Goal: Transaction & Acquisition: Purchase product/service

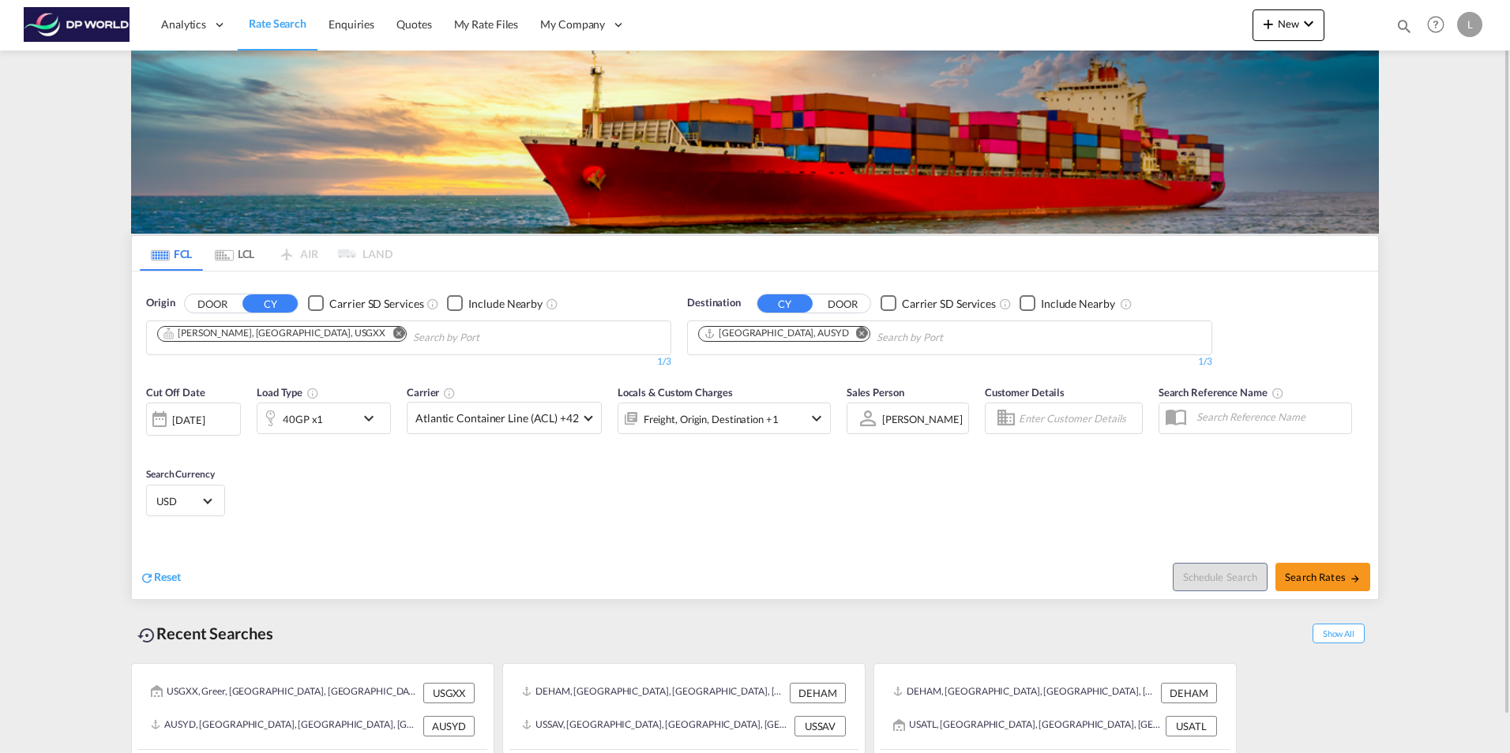
click at [393, 329] on md-icon "Remove" at bounding box center [399, 333] width 12 height 12
click at [234, 347] on input "Chips input." at bounding box center [232, 337] width 150 height 25
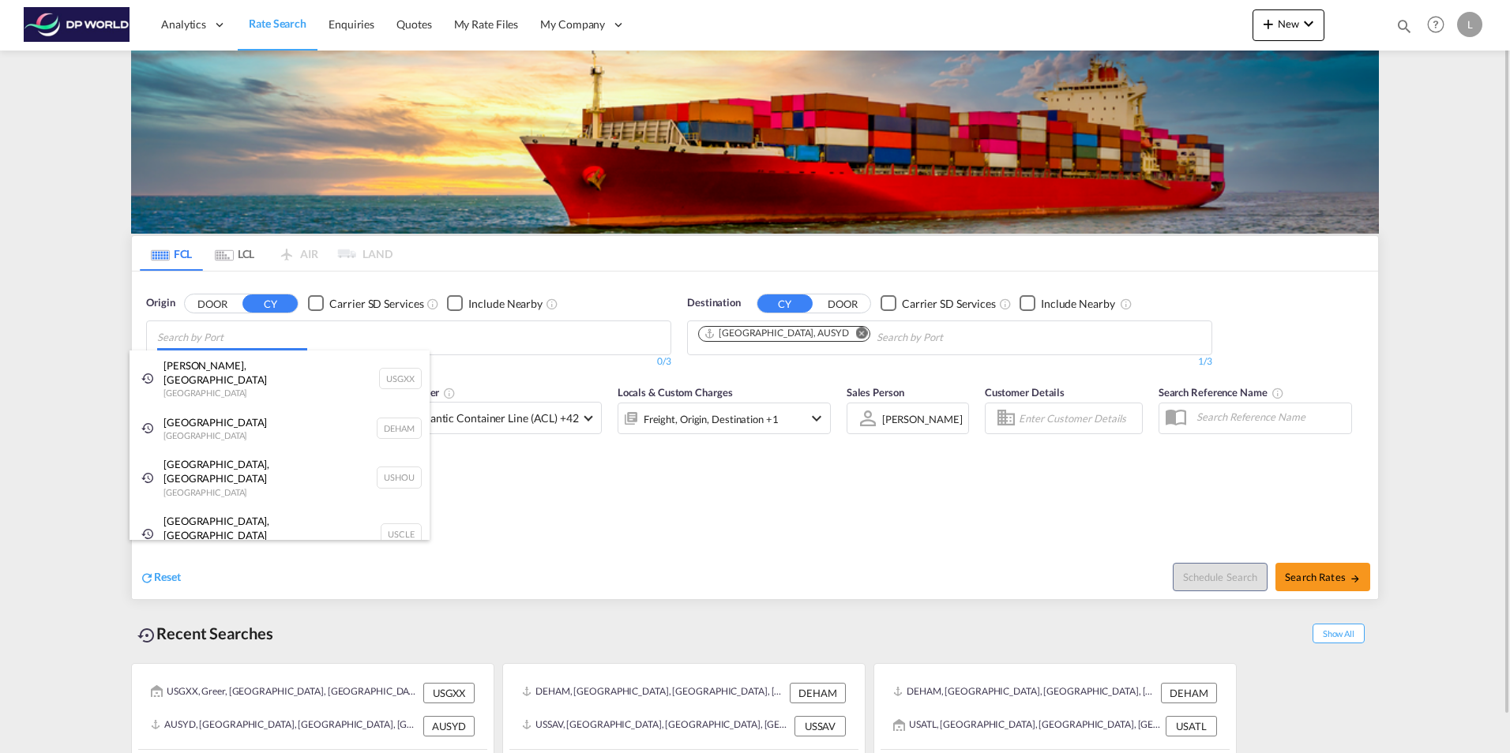
click at [224, 331] on body "Analytics Dashboard Rate Search Enquiries Quotes My Rate Files My Company" at bounding box center [755, 376] width 1510 height 753
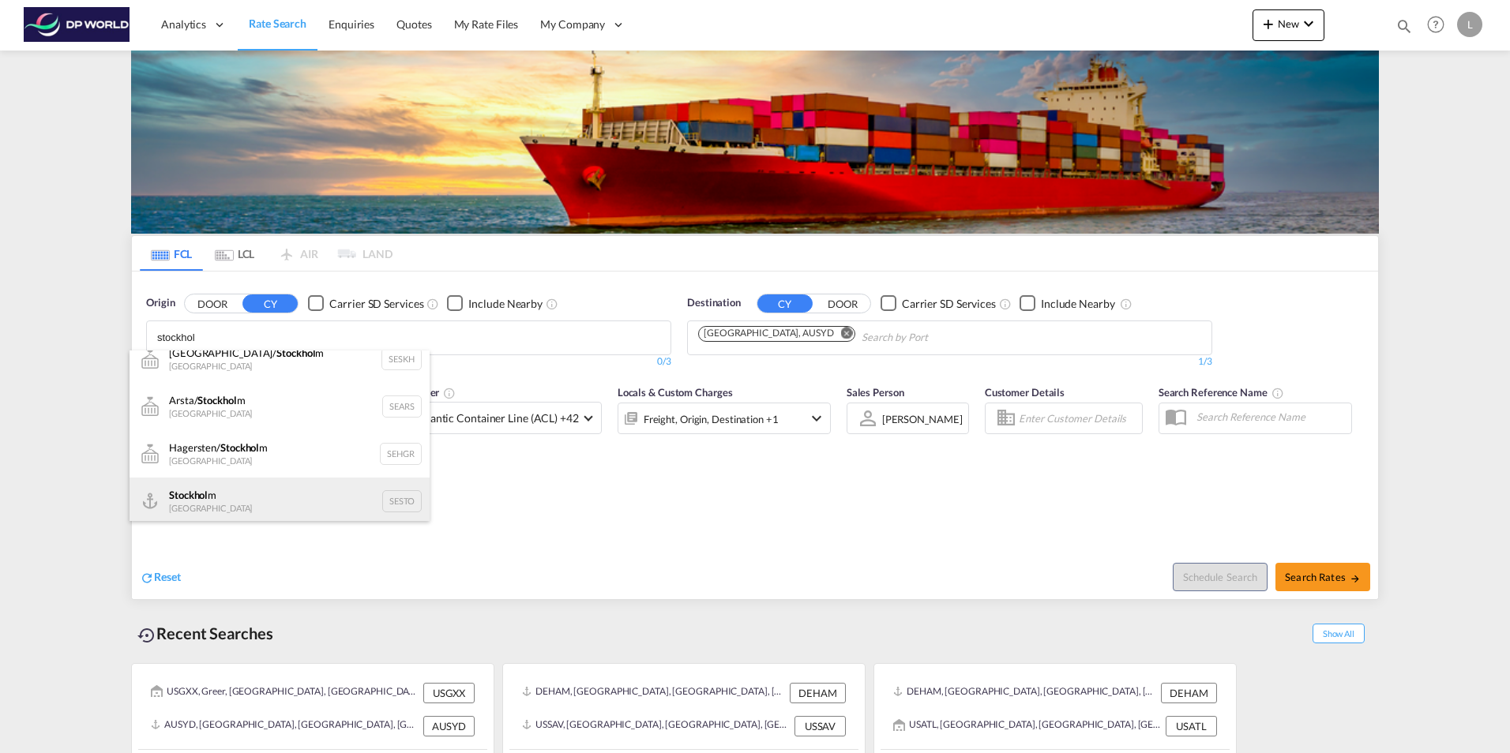
scroll to position [19, 0]
type input "stockhol"
click at [219, 494] on div "Stockhol m Sweden SESTO" at bounding box center [280, 497] width 300 height 47
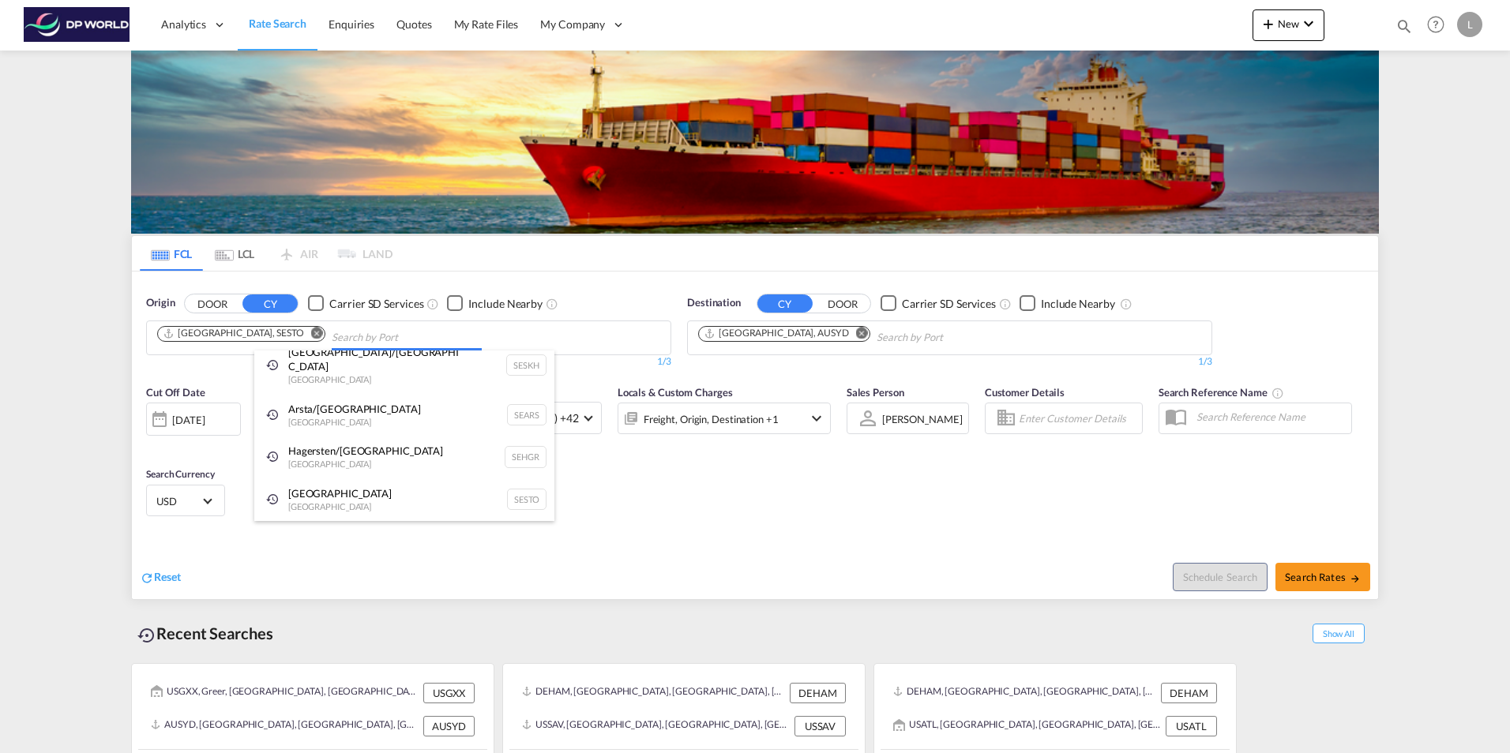
scroll to position [0, 0]
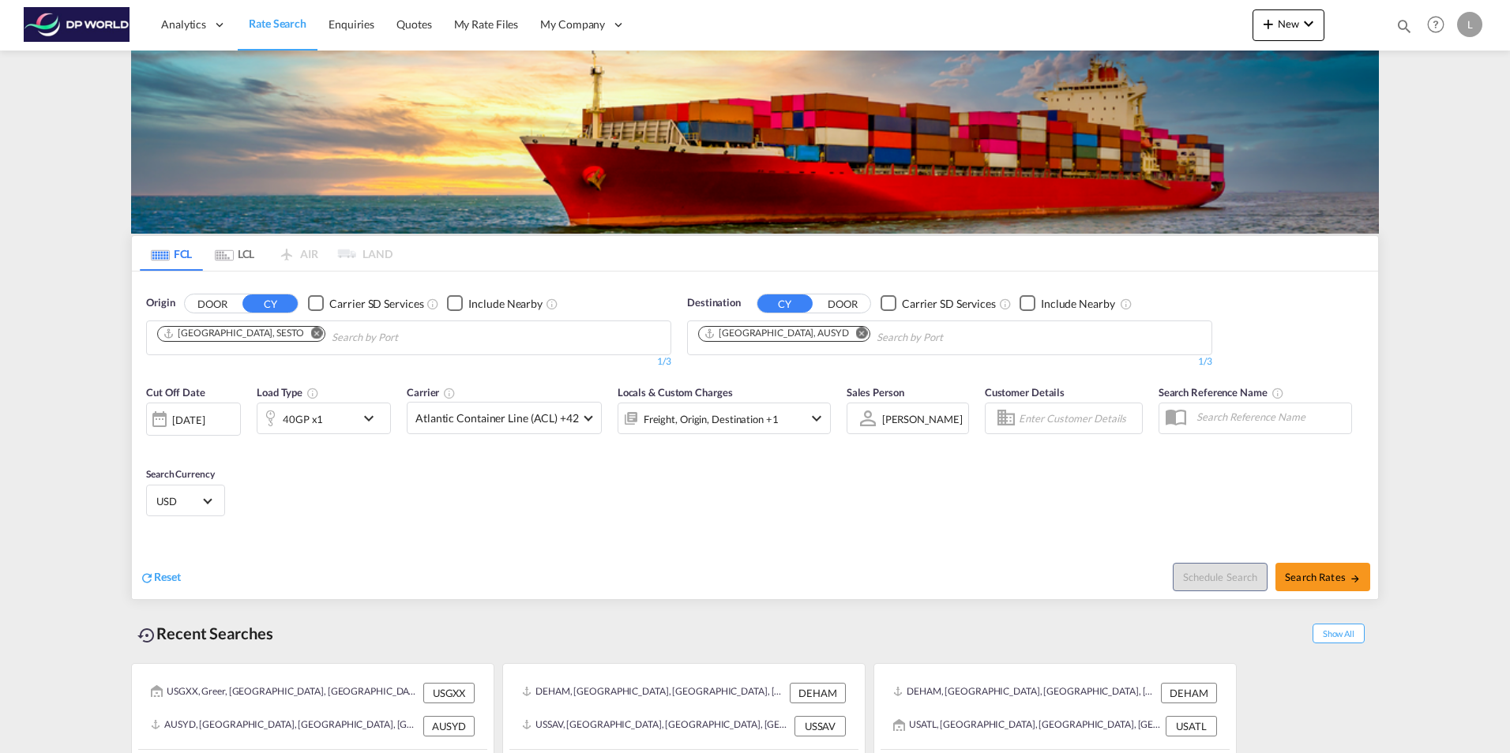
click at [856, 336] on md-icon "Remove" at bounding box center [862, 333] width 12 height 12
click at [764, 344] on body "Analytics Dashboard Rate Search Enquiries Quotes My Rate Files My Company" at bounding box center [755, 376] width 1510 height 753
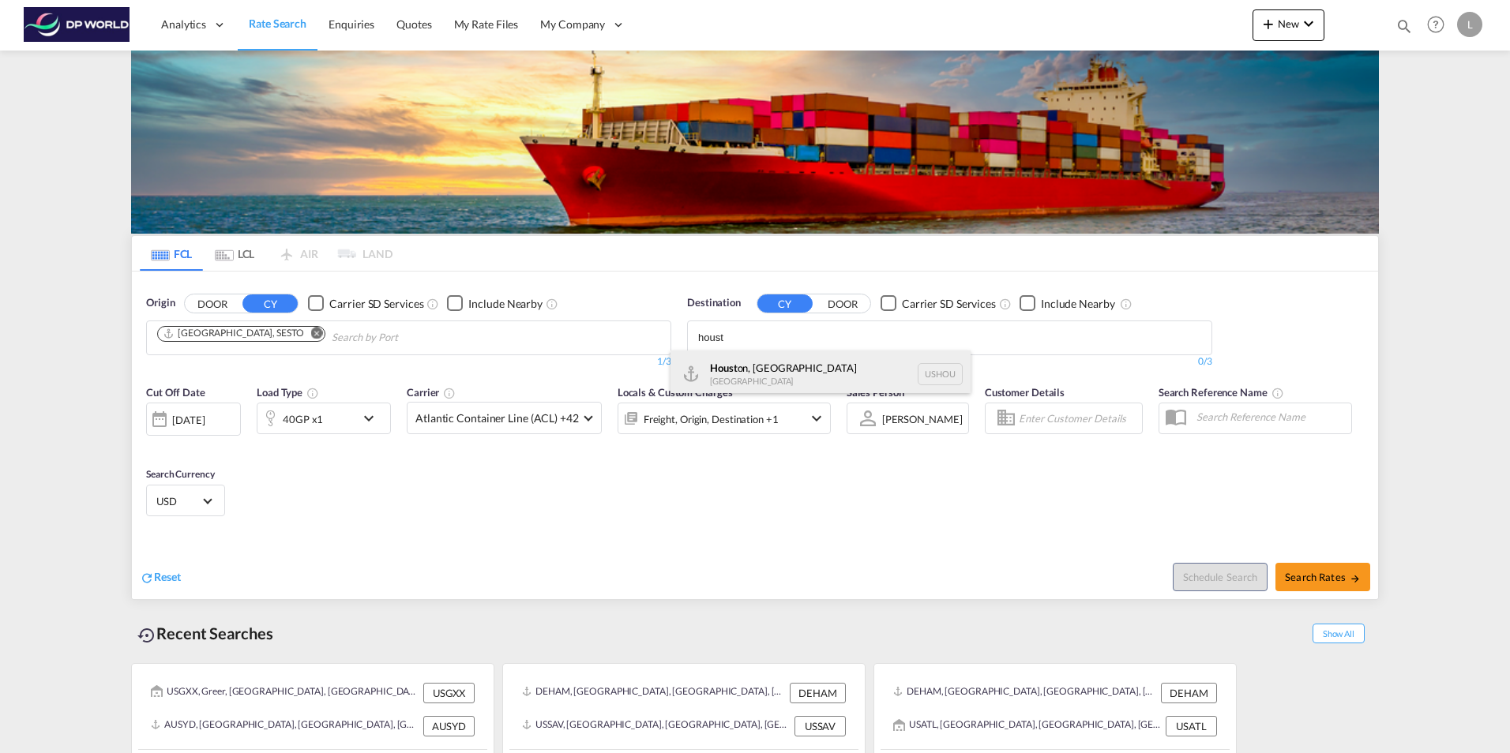
type input "houst"
click at [787, 363] on div "Houst on, [GEOGRAPHIC_DATA] [GEOGRAPHIC_DATA] USHOU" at bounding box center [821, 374] width 300 height 47
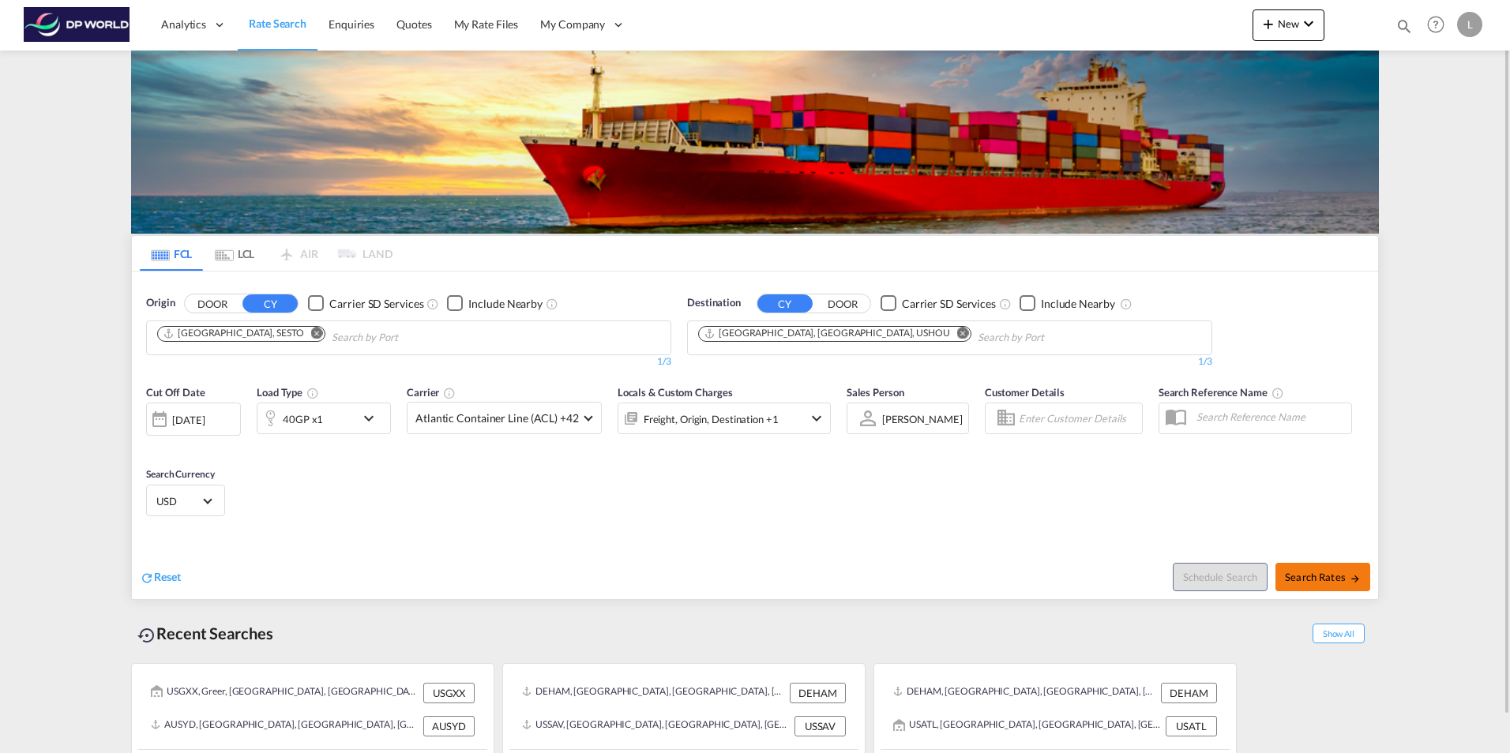
click at [1342, 581] on span "Search Rates" at bounding box center [1323, 577] width 76 height 13
type input "SESTO to USHOU / [DATE]"
